Goal: Transaction & Acquisition: Purchase product/service

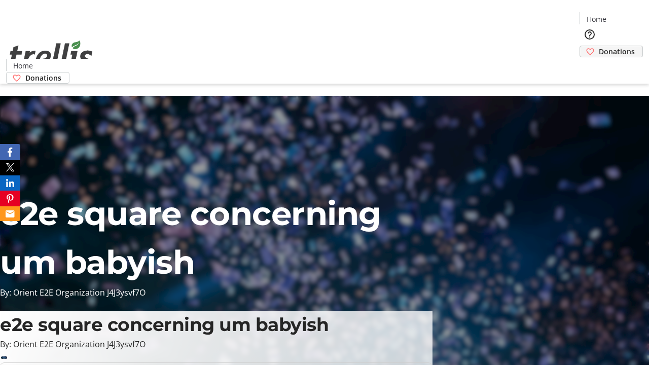
click at [598, 46] on span "Donations" at bounding box center [616, 51] width 36 height 11
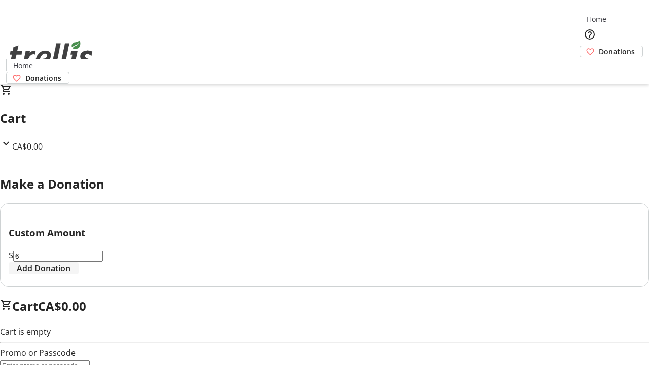
type input "6"
click at [70, 274] on span "Add Donation" at bounding box center [44, 268] width 54 height 12
